Goal: Register for event/course

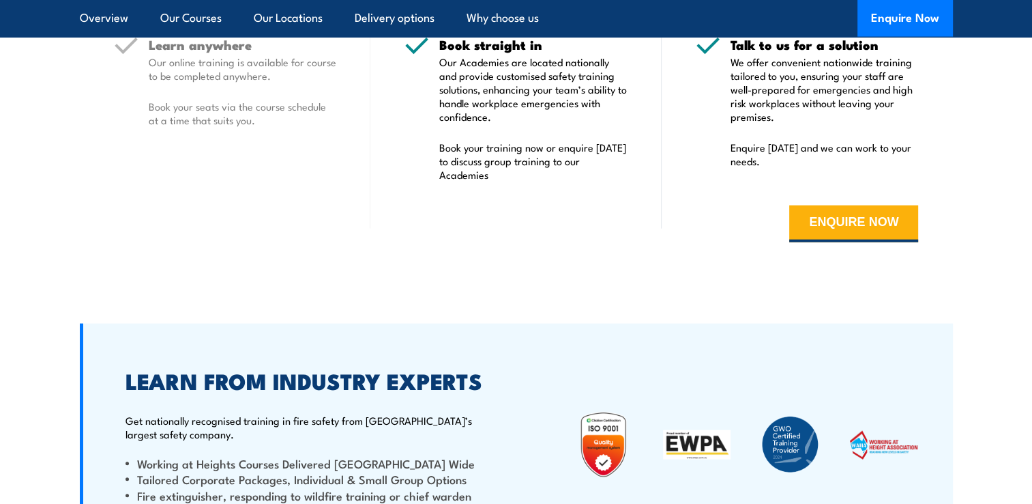
scroll to position [3139, 0]
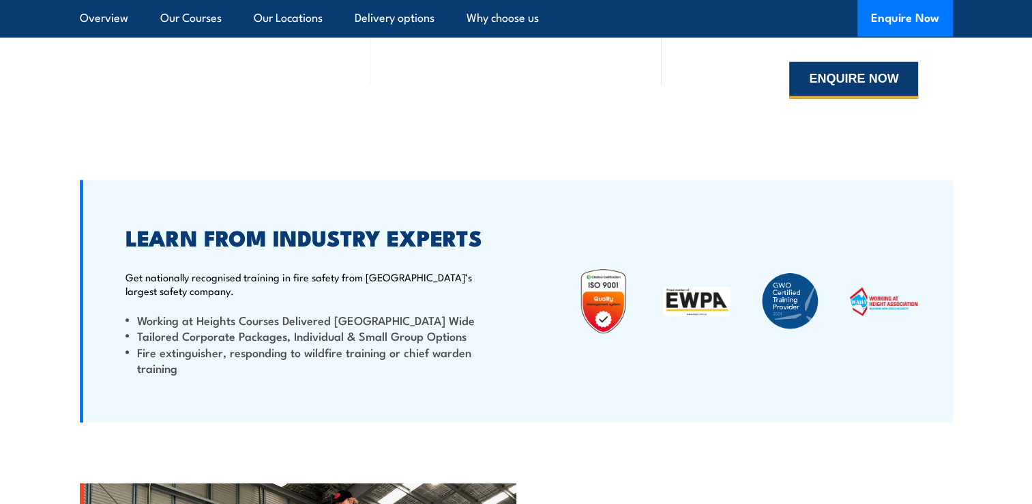
click at [826, 78] on button "ENQUIRE NOW" at bounding box center [853, 80] width 129 height 37
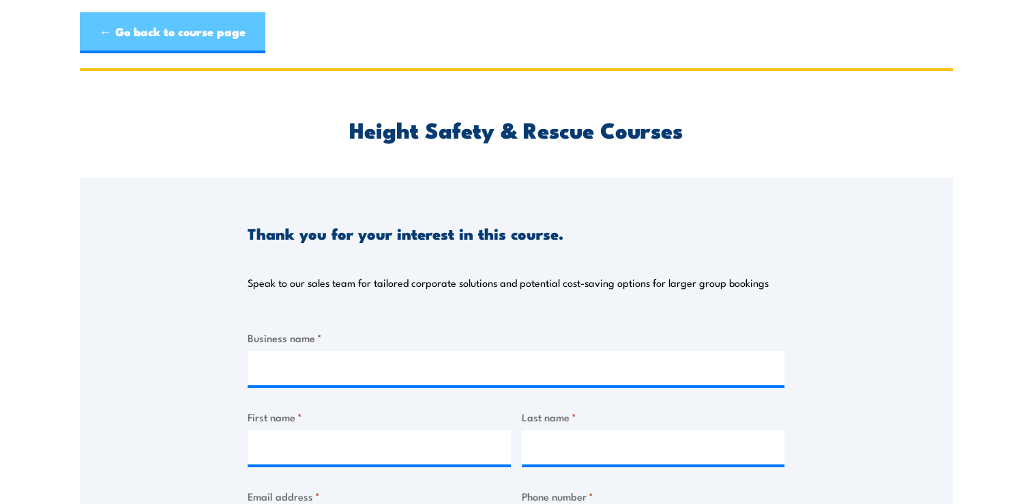
click at [199, 25] on link "← Go back to course page" at bounding box center [173, 32] width 186 height 41
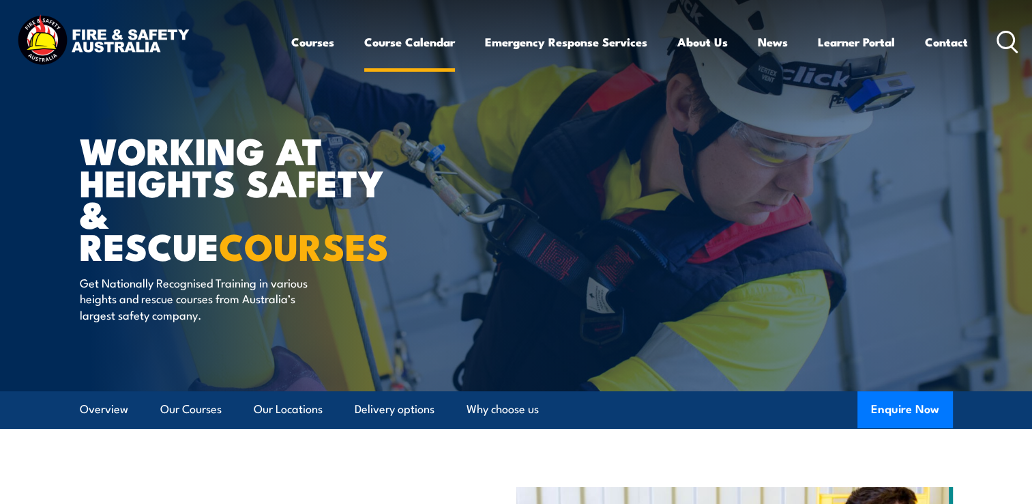
click at [414, 43] on link "Course Calendar" at bounding box center [409, 42] width 91 height 36
click at [423, 45] on link "Course Calendar" at bounding box center [409, 42] width 91 height 36
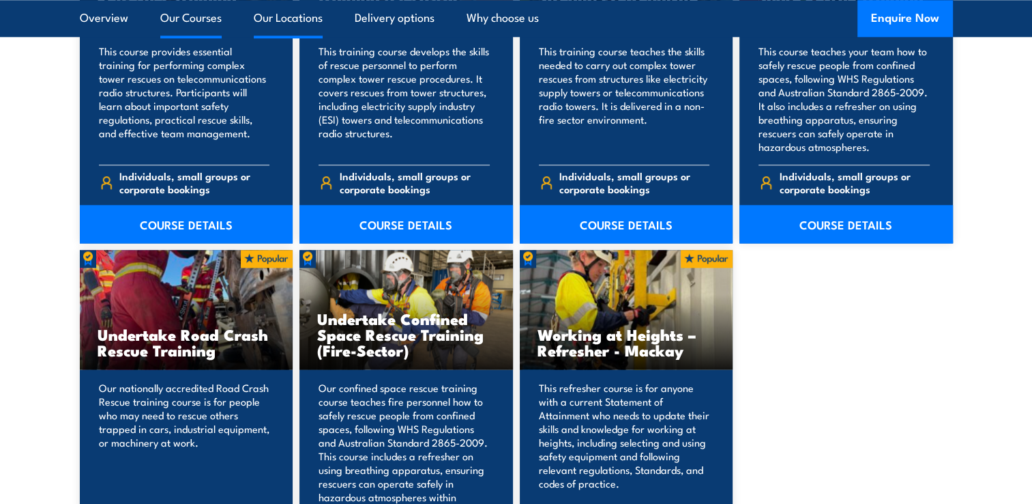
scroll to position [1638, 0]
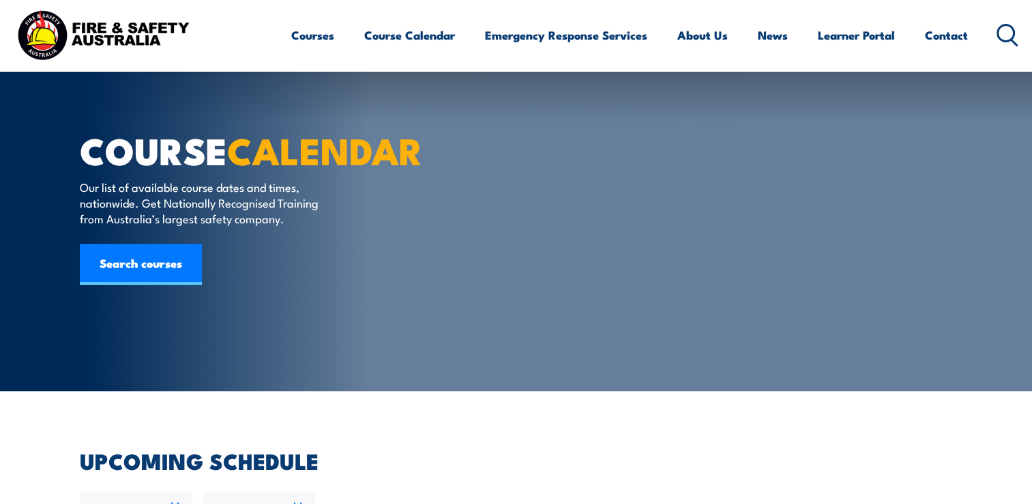
scroll to position [273, 0]
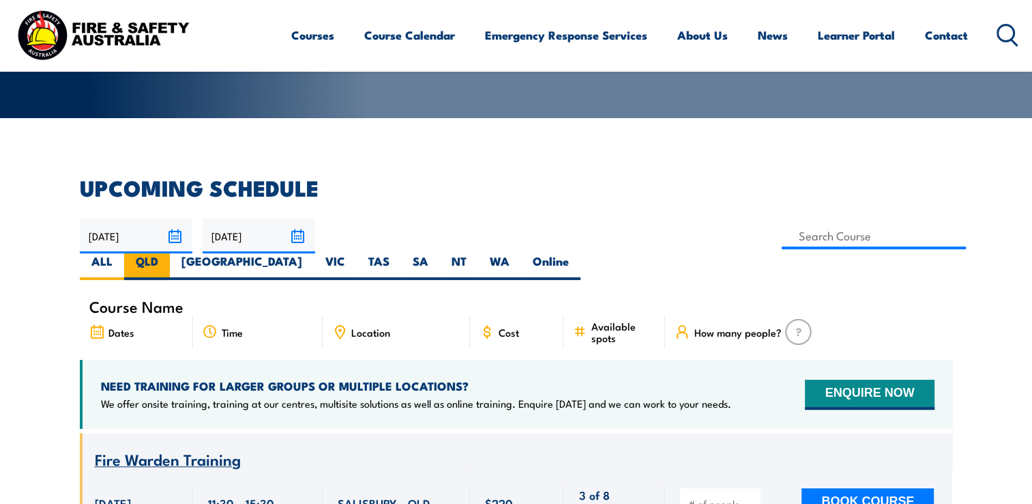
click at [170, 253] on label "QLD" at bounding box center [147, 266] width 46 height 27
click at [167, 253] on input "QLD" at bounding box center [162, 257] width 9 height 9
radio input "true"
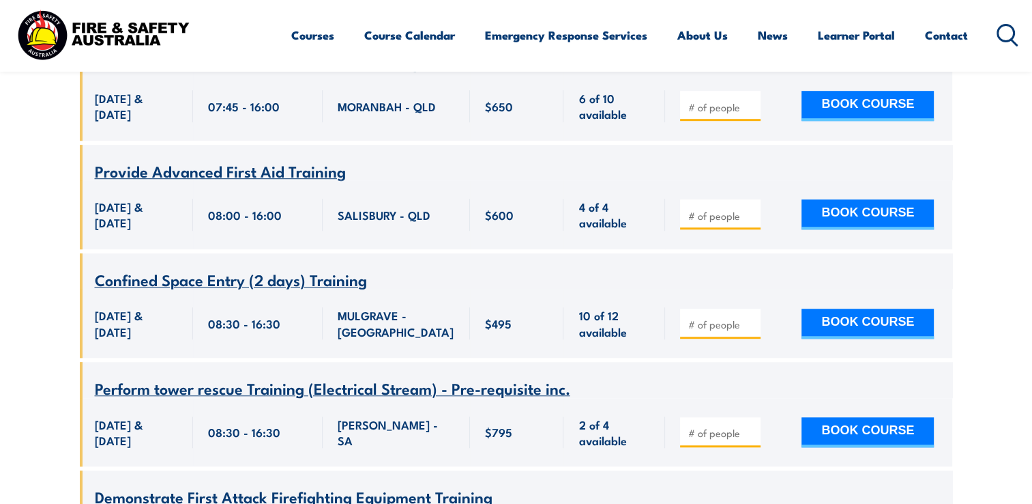
scroll to position [955, 0]
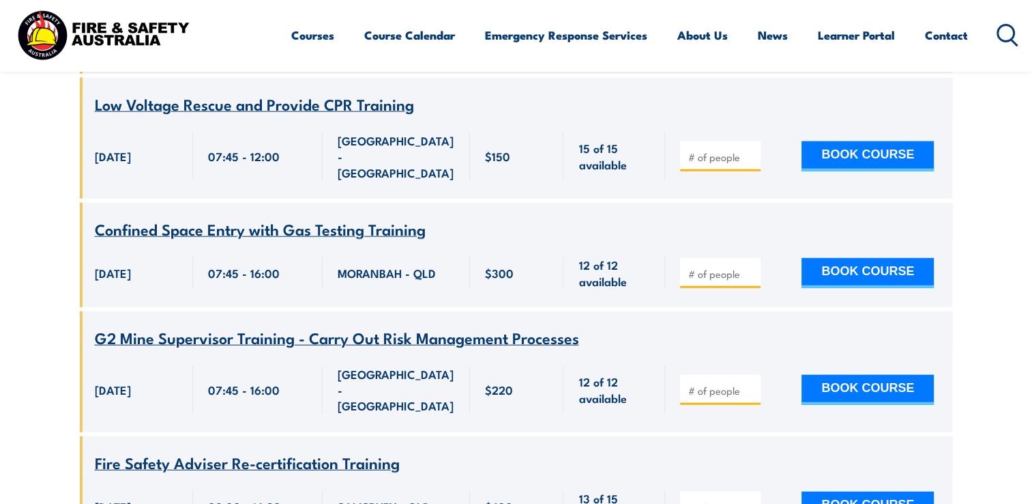
scroll to position [8502, 0]
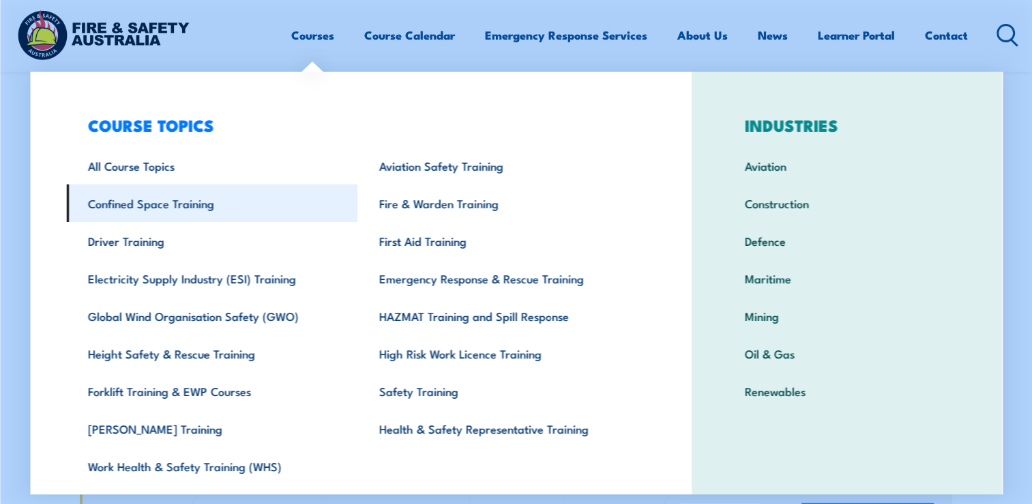
click at [190, 205] on link "Confined Space Training" at bounding box center [211, 203] width 291 height 38
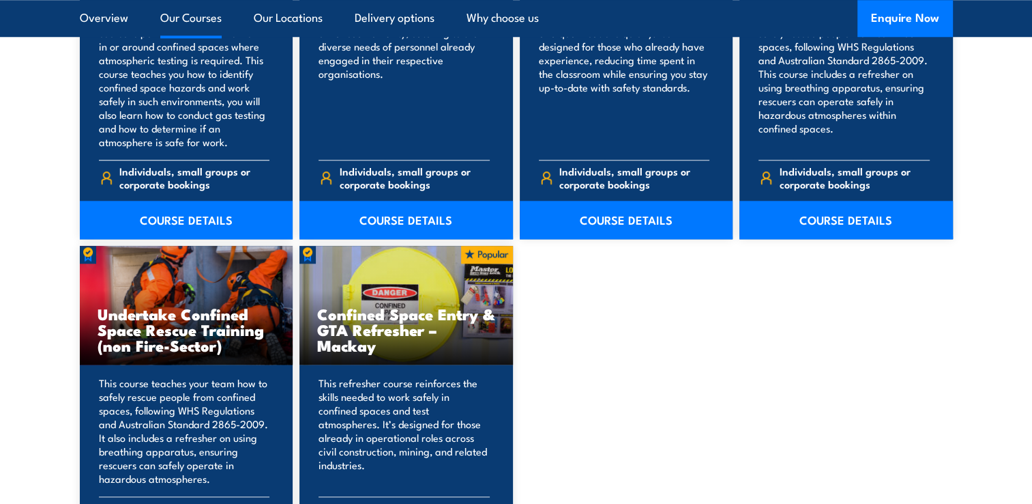
scroll to position [1296, 0]
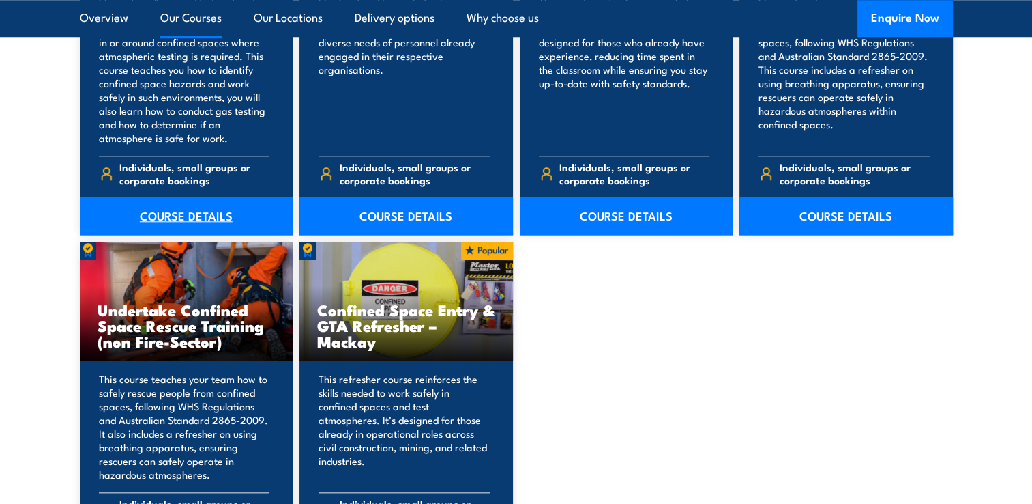
click at [184, 219] on link "COURSE DETAILS" at bounding box center [187, 216] width 214 height 38
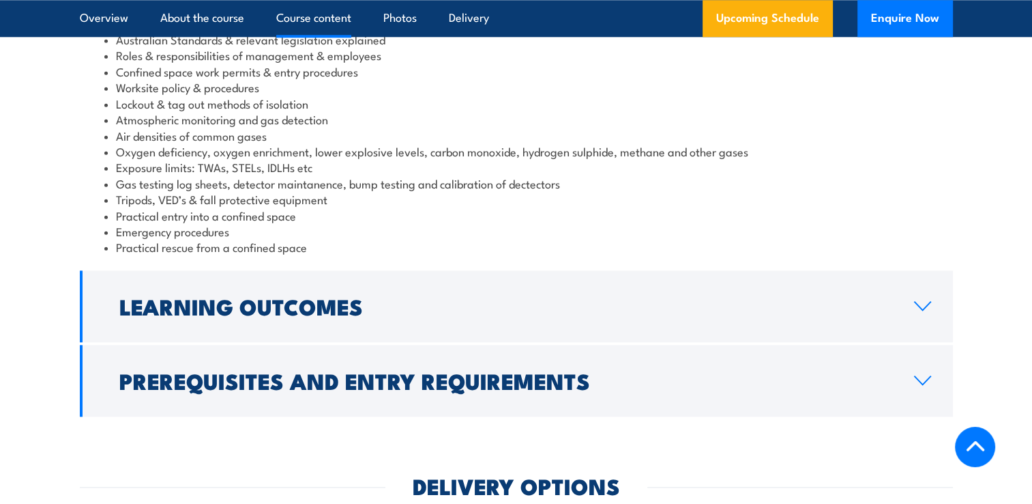
scroll to position [1501, 0]
